Goal: Information Seeking & Learning: Learn about a topic

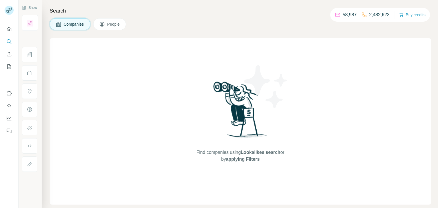
click at [104, 22] on icon at bounding box center [102, 24] width 6 height 6
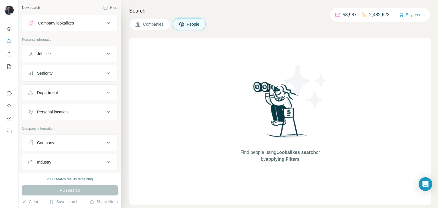
click at [72, 55] on div "Job title" at bounding box center [66, 54] width 77 height 6
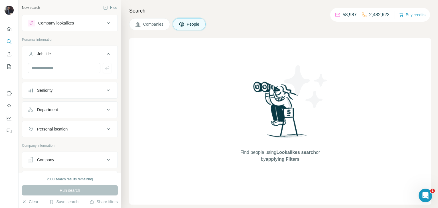
click at [74, 91] on div "Seniority" at bounding box center [66, 91] width 77 height 6
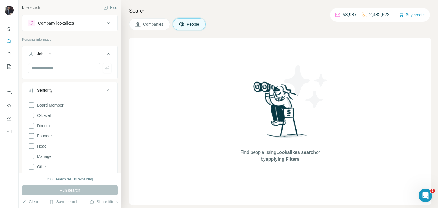
click at [48, 114] on span "C-Level" at bounding box center [43, 116] width 16 height 6
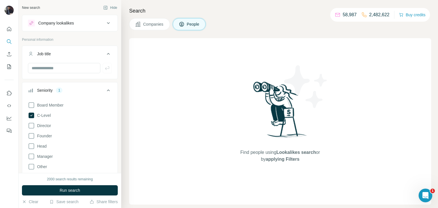
click at [113, 80] on ul "Job title Seniority 1 Board Member C-Level Director Founder Head Manager Other …" at bounding box center [70, 150] width 96 height 209
click at [110, 89] on icon at bounding box center [108, 90] width 7 height 7
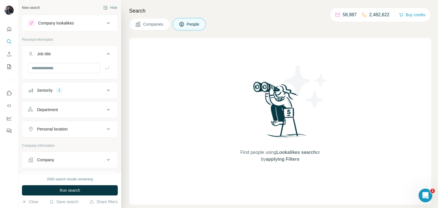
click at [84, 109] on div "Department" at bounding box center [66, 110] width 77 height 6
click at [107, 108] on icon at bounding box center [108, 109] width 7 height 7
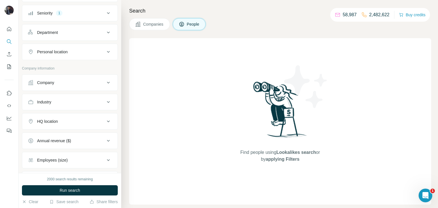
scroll to position [89, 0]
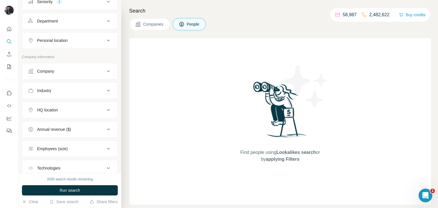
click at [97, 88] on div "Industry" at bounding box center [66, 91] width 77 height 6
click at [74, 106] on input at bounding box center [67, 105] width 70 height 6
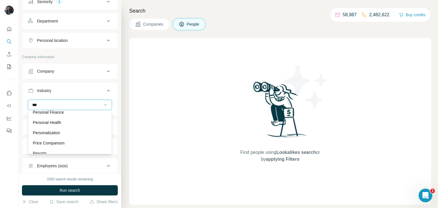
scroll to position [10, 0]
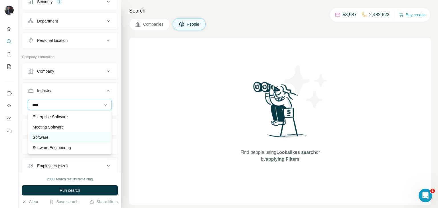
type input "****"
click at [62, 137] on div "Software" at bounding box center [70, 138] width 74 height 6
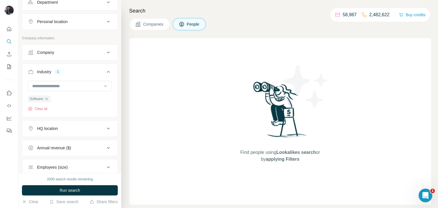
scroll to position [110, 0]
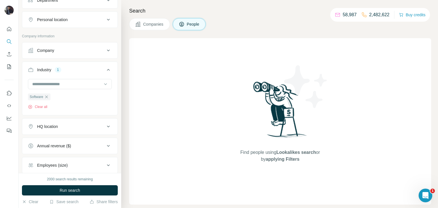
click at [70, 128] on div "HQ location" at bounding box center [66, 127] width 77 height 6
click at [61, 140] on input "text" at bounding box center [70, 141] width 84 height 10
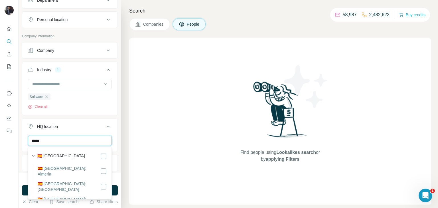
type input "*****"
click at [56, 154] on div "🇪🇸 [GEOGRAPHIC_DATA]" at bounding box center [72, 156] width 70 height 7
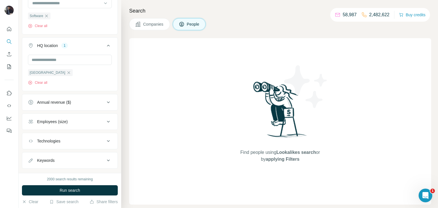
scroll to position [195, 0]
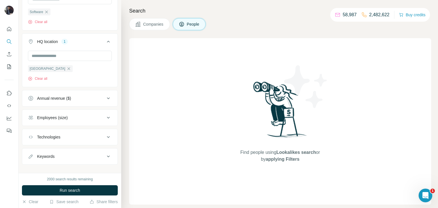
click at [81, 116] on div "Employees (size)" at bounding box center [66, 118] width 77 height 6
click at [32, 139] on icon at bounding box center [31, 141] width 7 height 7
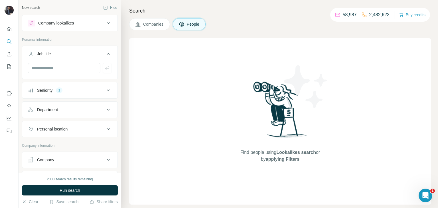
click at [70, 125] on button "Personal location" at bounding box center [69, 129] width 95 height 14
click at [59, 140] on input "text" at bounding box center [70, 143] width 84 height 10
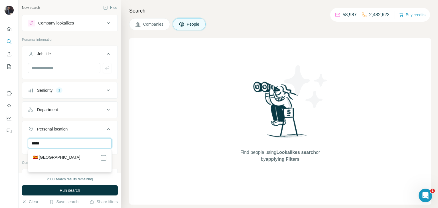
type input "*****"
click at [67, 154] on div "🇪🇸 [GEOGRAPHIC_DATA]" at bounding box center [69, 161] width 81 height 21
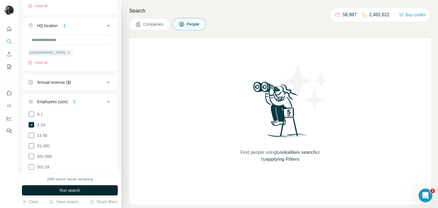
scroll to position [249, 0]
click at [65, 193] on span "Run search" at bounding box center [70, 191] width 21 height 6
